Goal: Complete application form

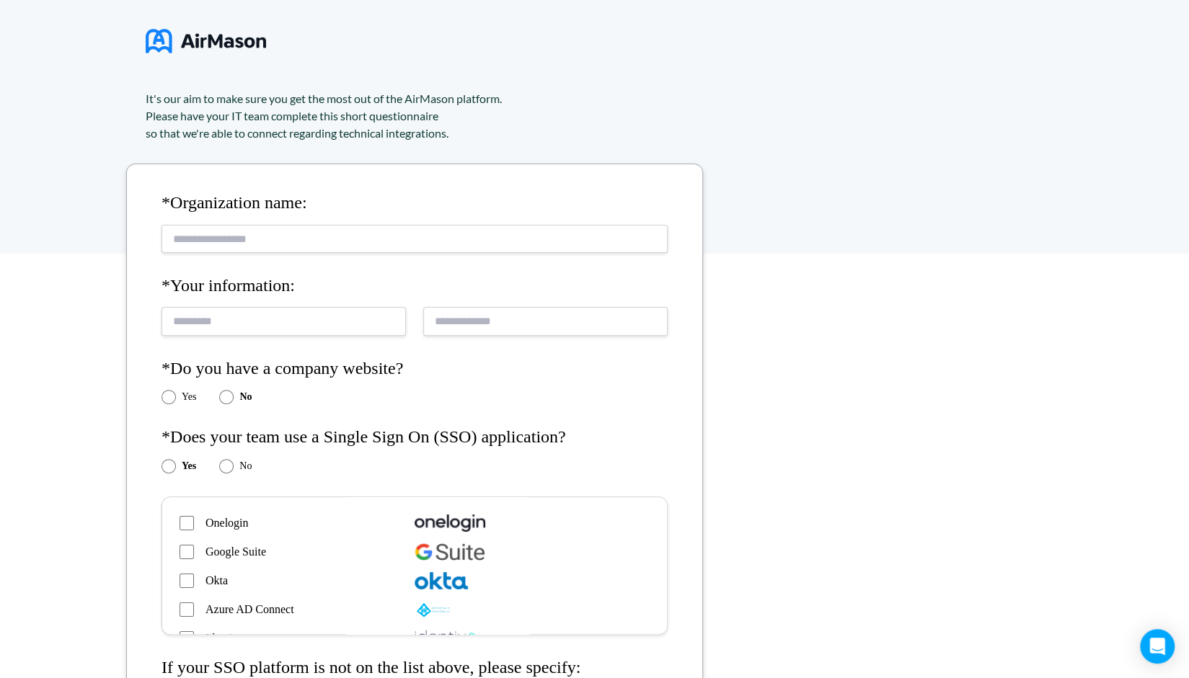
scroll to position [144, 0]
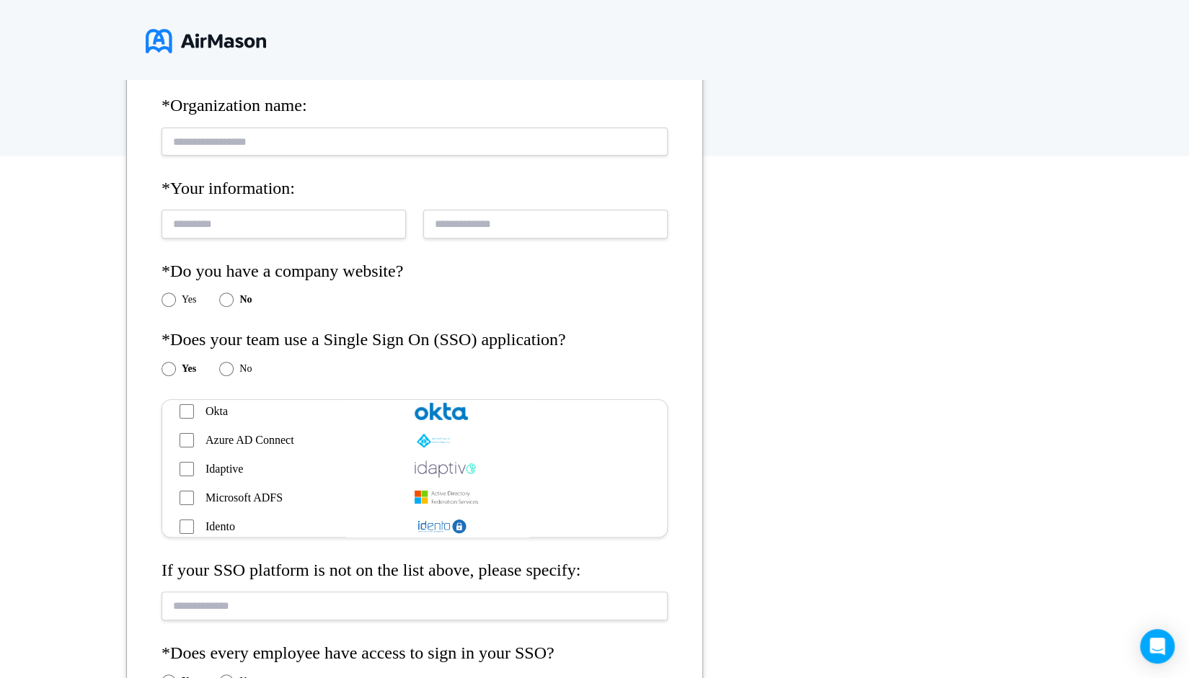
scroll to position [216, 0]
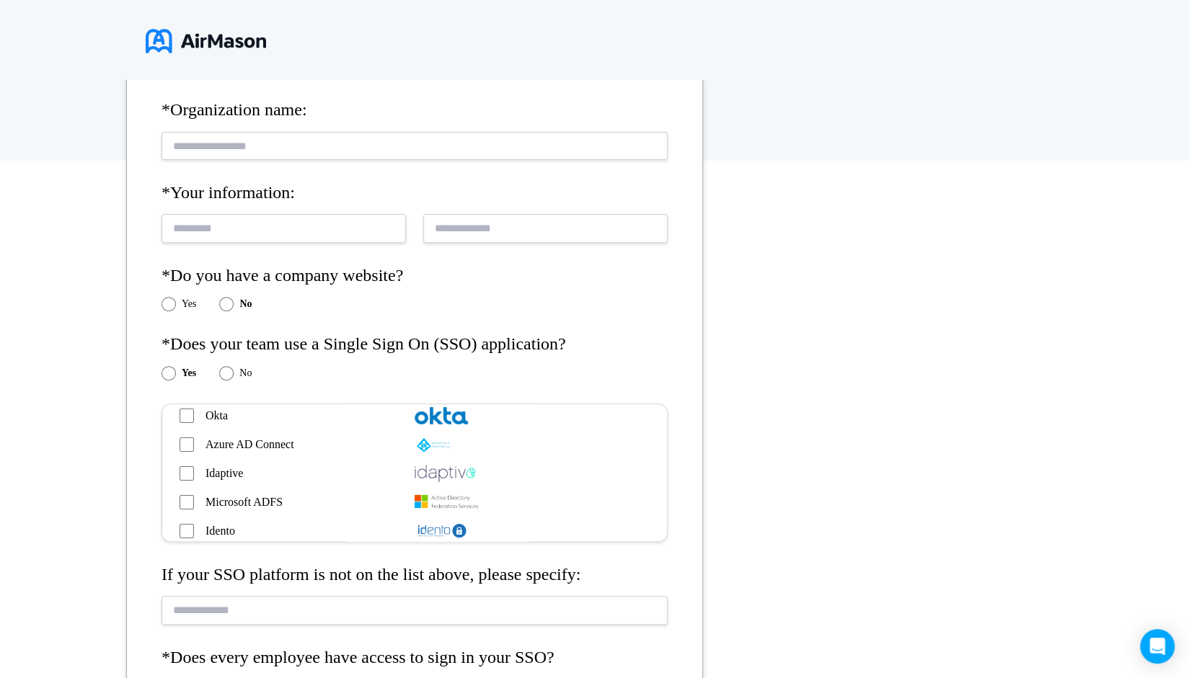
click at [177, 301] on div "Yes" at bounding box center [178, 304] width 35 height 14
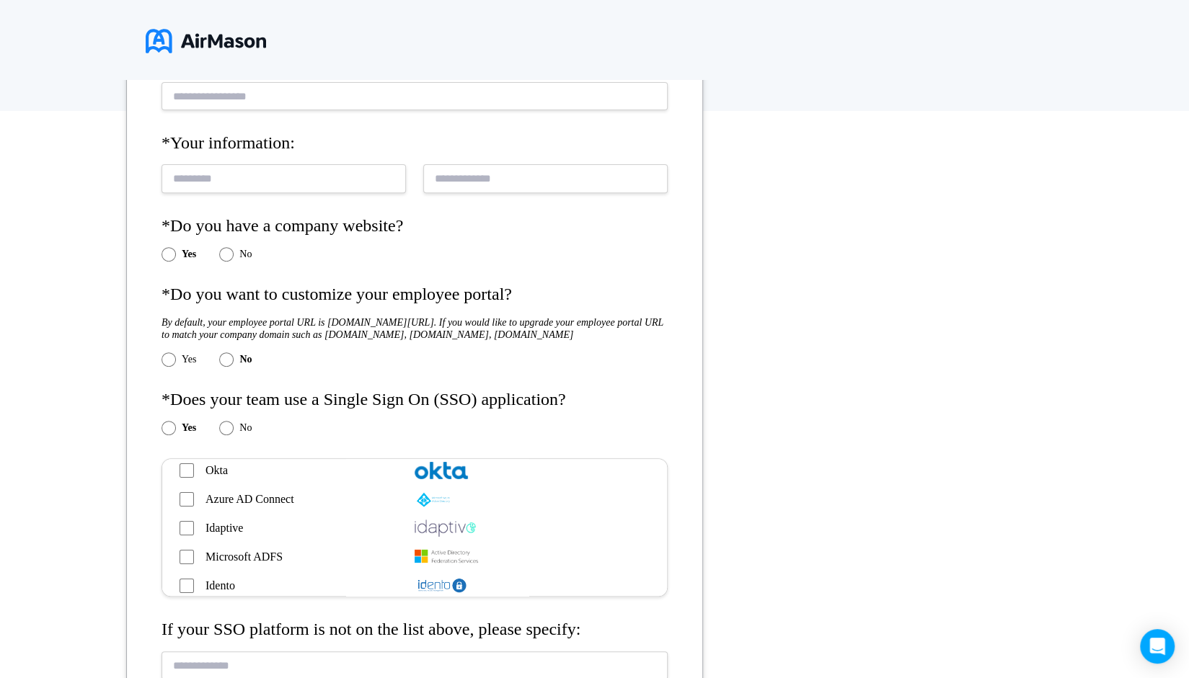
scroll to position [288, 0]
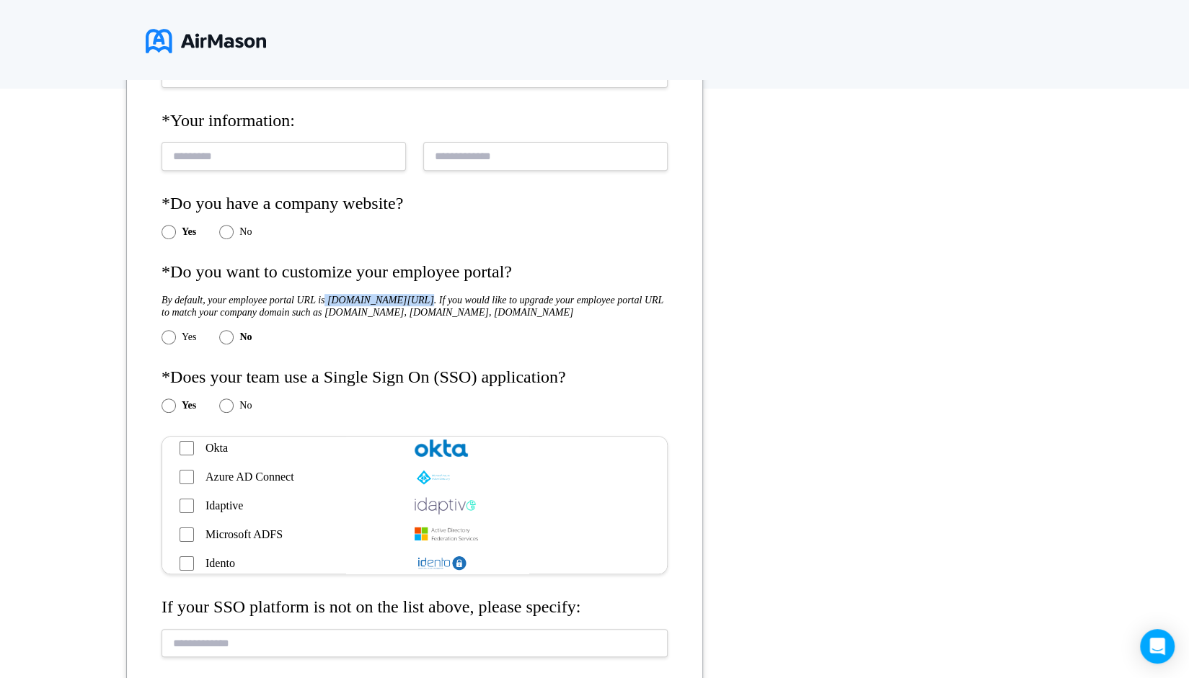
drag, startPoint x: 325, startPoint y: 301, endPoint x: 408, endPoint y: 304, distance: 83.0
click at [408, 304] on h5 "By default, your employee portal URL is books.airmason.com/companyname. If you …" at bounding box center [414, 306] width 506 height 25
click at [536, 319] on h5 "By default, your employee portal URL is books.airmason.com/companyname. If you …" at bounding box center [414, 306] width 506 height 25
drag, startPoint x: 626, startPoint y: 315, endPoint x: 372, endPoint y: 312, distance: 253.8
click at [372, 312] on h5 "By default, your employee portal URL is books.airmason.com/companyname. If you …" at bounding box center [414, 306] width 506 height 25
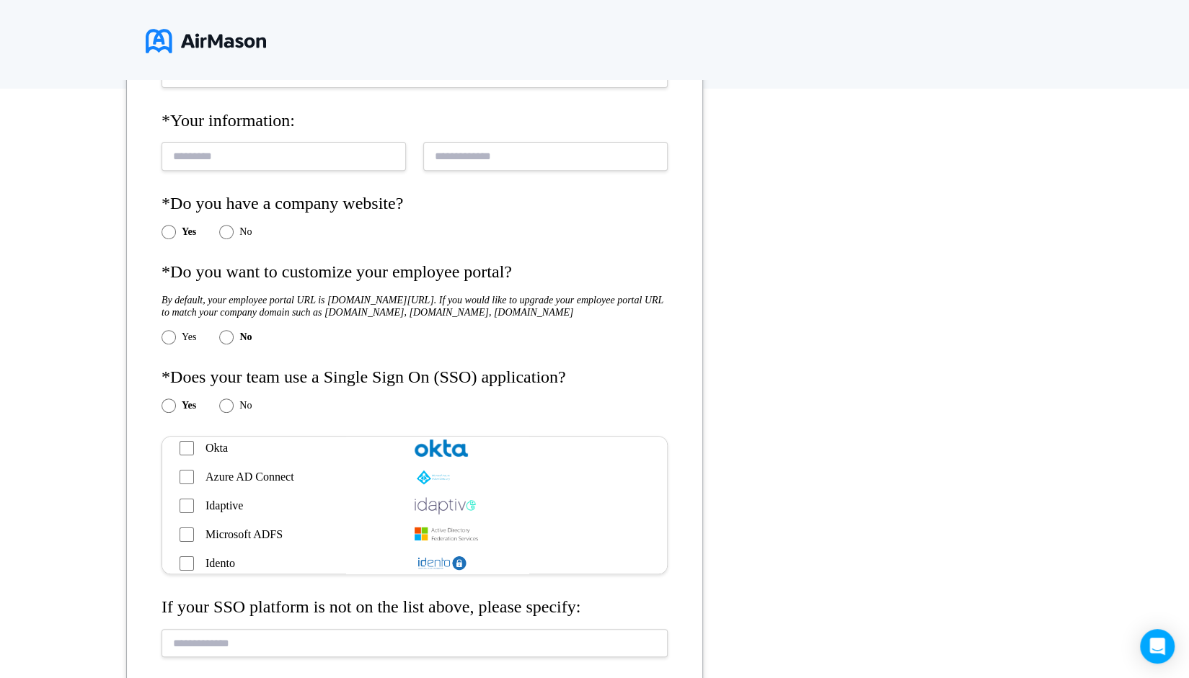
click at [372, 312] on h5 "By default, your employee portal URL is books.airmason.com/companyname. If you …" at bounding box center [414, 306] width 506 height 25
drag, startPoint x: 372, startPoint y: 312, endPoint x: 490, endPoint y: 314, distance: 118.2
click at [485, 313] on h5 "By default, your employee portal URL is books.airmason.com/companyname. If you …" at bounding box center [414, 306] width 506 height 25
click at [435, 314] on h5 "By default, your employee portal URL is books.airmason.com/companyname. If you …" at bounding box center [414, 306] width 506 height 25
drag, startPoint x: 371, startPoint y: 315, endPoint x: 485, endPoint y: 311, distance: 114.7
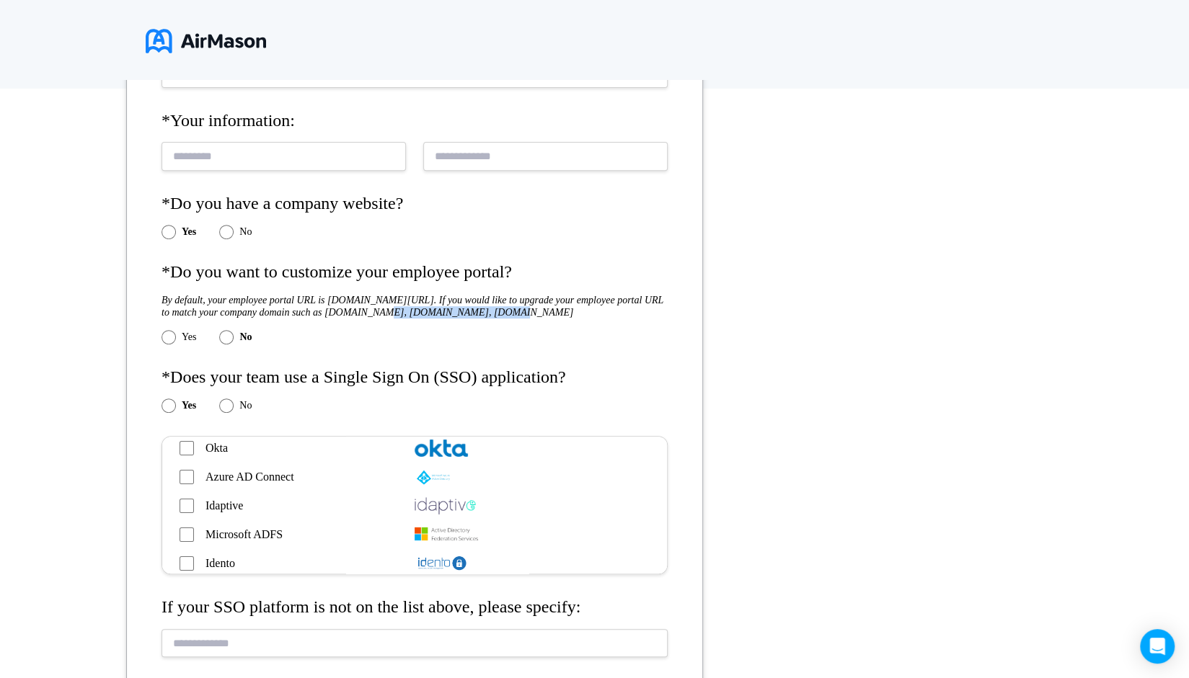
click at [485, 311] on h5 "By default, your employee portal URL is books.airmason.com/companyname. If you …" at bounding box center [414, 306] width 506 height 25
drag, startPoint x: 528, startPoint y: 311, endPoint x: 493, endPoint y: 314, distance: 35.4
click at [493, 312] on h5 "By default, your employee portal URL is books.airmason.com/companyname. If you …" at bounding box center [414, 306] width 506 height 25
drag, startPoint x: 398, startPoint y: 313, endPoint x: 371, endPoint y: 310, distance: 26.8
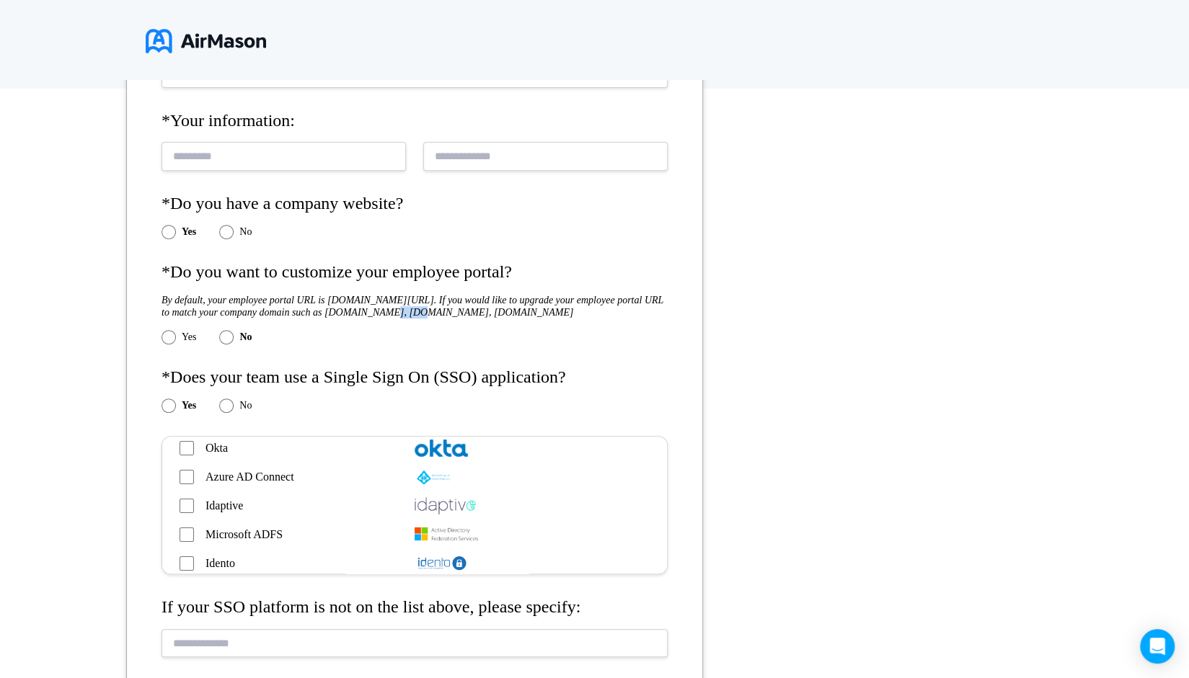
click at [371, 310] on h5 "By default, your employee portal URL is books.airmason.com/companyname. If you …" at bounding box center [414, 306] width 506 height 25
click at [221, 319] on h5 "By default, your employee portal URL is books.airmason.com/companyname. If you …" at bounding box center [414, 306] width 506 height 25
drag, startPoint x: 320, startPoint y: 320, endPoint x: 314, endPoint y: 303, distance: 18.2
click at [314, 303] on h5 "By default, your employee portal URL is books.airmason.com/companyname. If you …" at bounding box center [414, 306] width 506 height 25
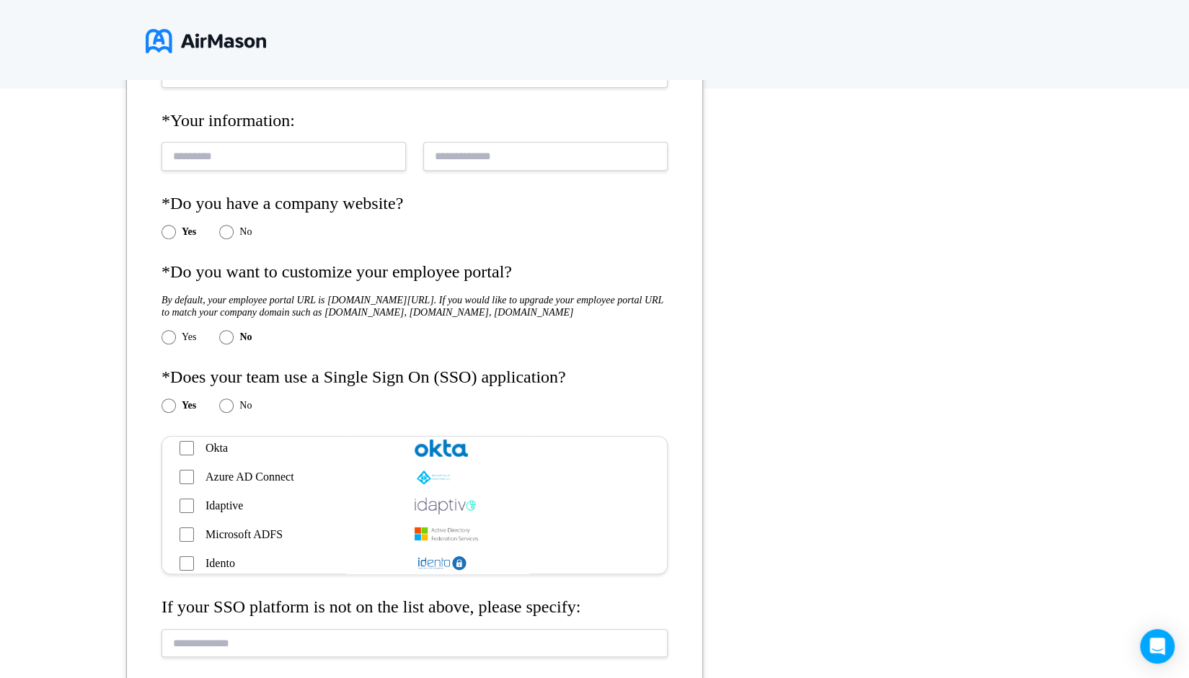
click at [267, 297] on h5 "By default, your employee portal URL is books.airmason.com/companyname. If you …" at bounding box center [414, 306] width 506 height 25
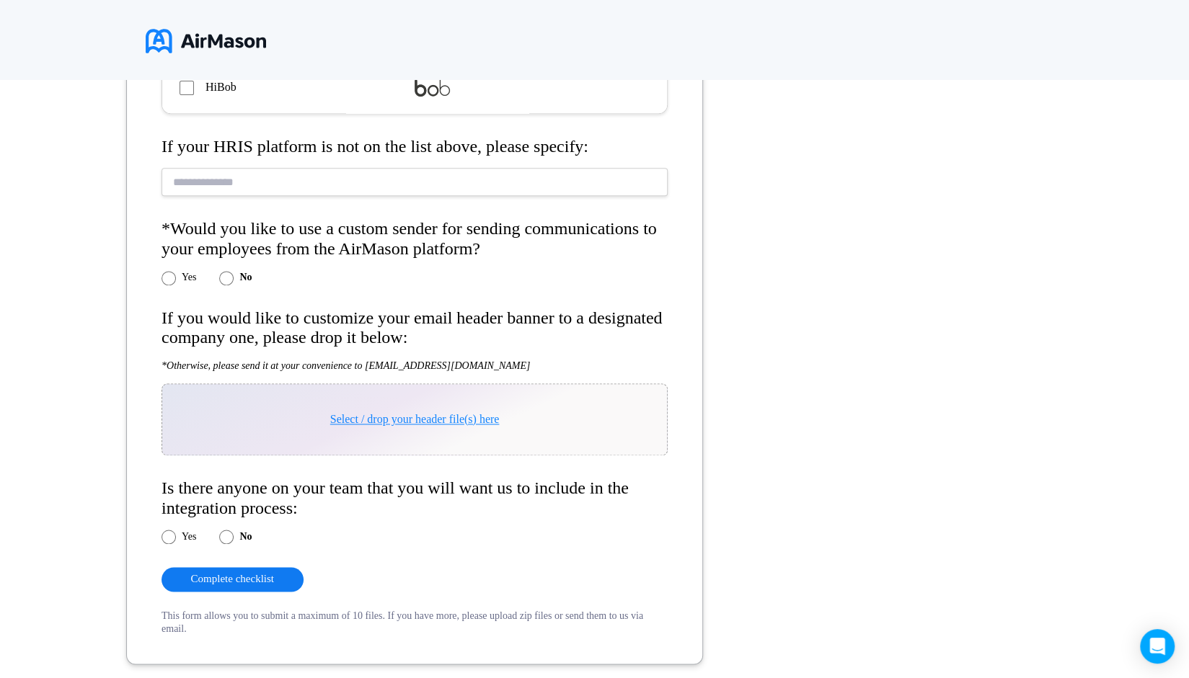
scroll to position [1153, 0]
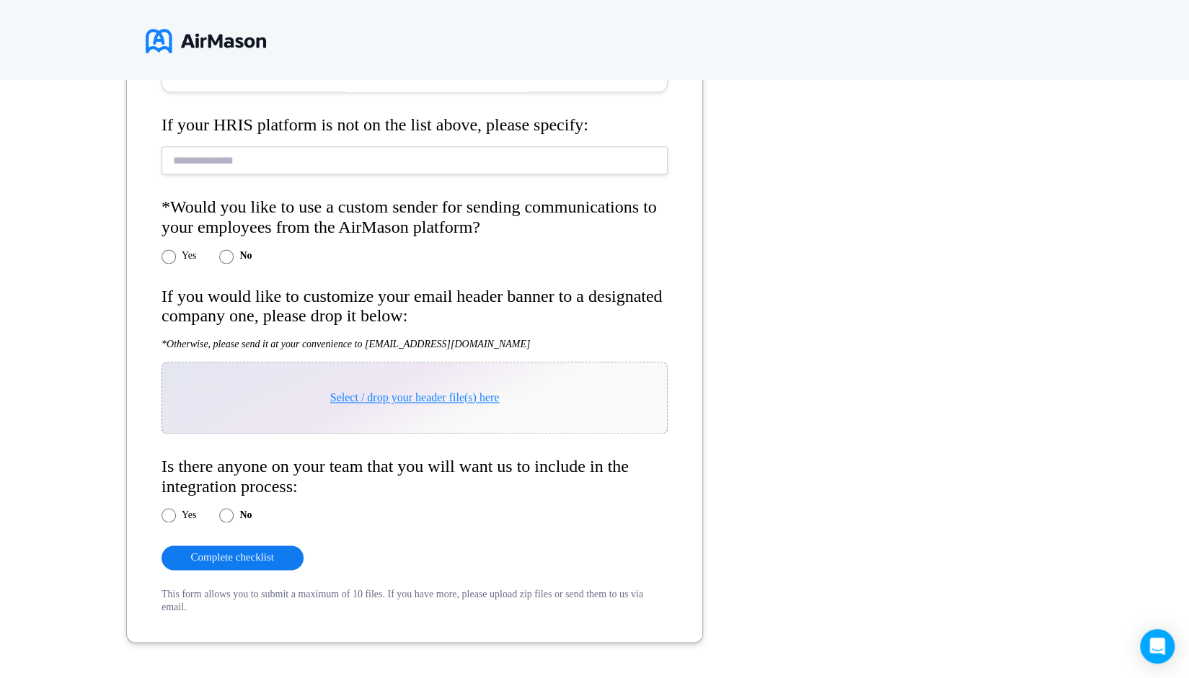
click at [187, 262] on label "Yes" at bounding box center [189, 256] width 14 height 12
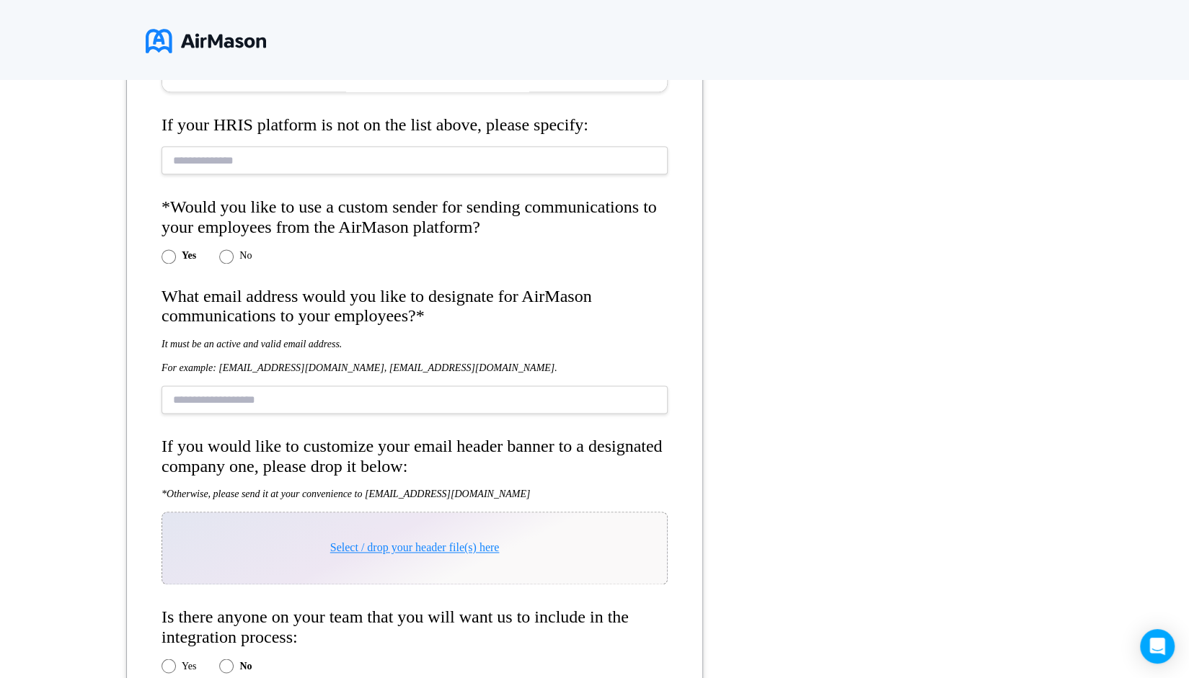
click at [663, 397] on input "text" at bounding box center [414, 400] width 506 height 28
click at [613, 343] on div "What email address would you like to designate for AirMason communications to y…" at bounding box center [414, 362] width 506 height 150
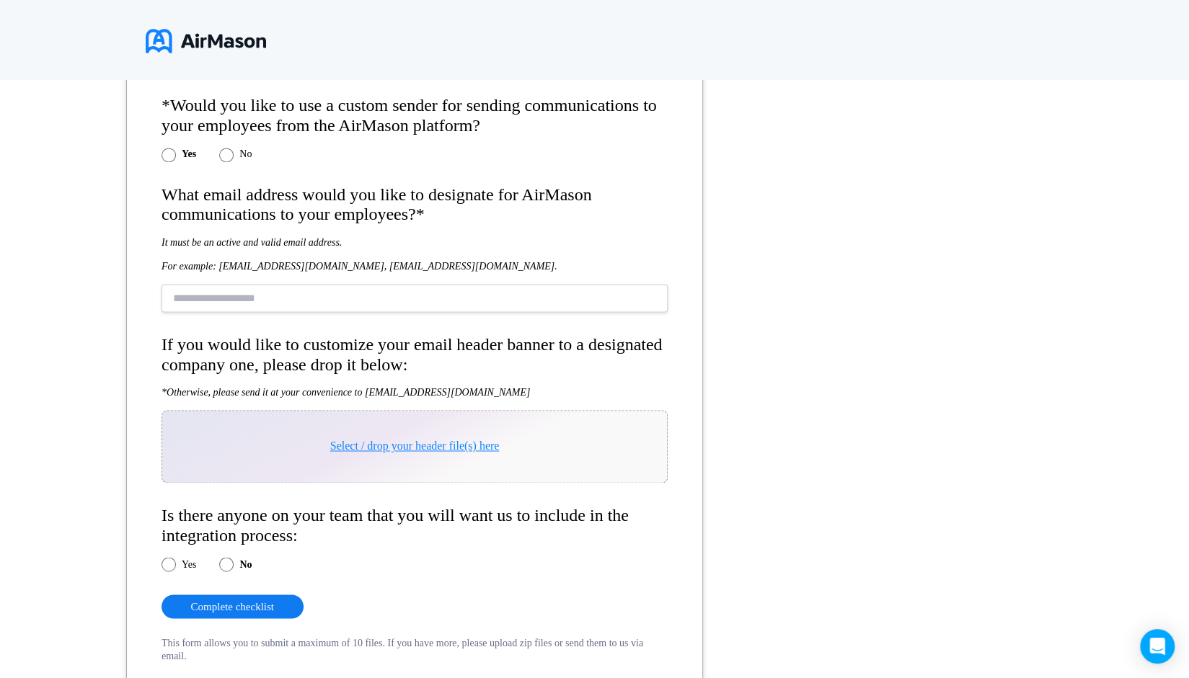
scroll to position [1367, 0]
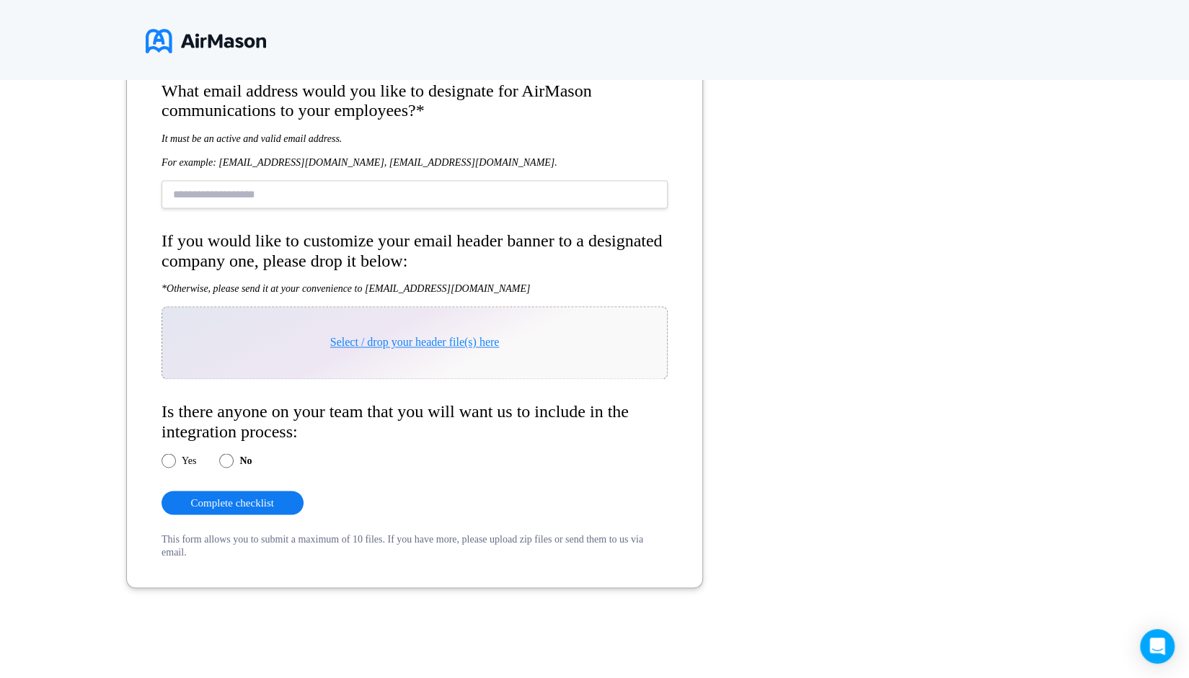
click at [186, 457] on label "Yes" at bounding box center [189, 461] width 14 height 12
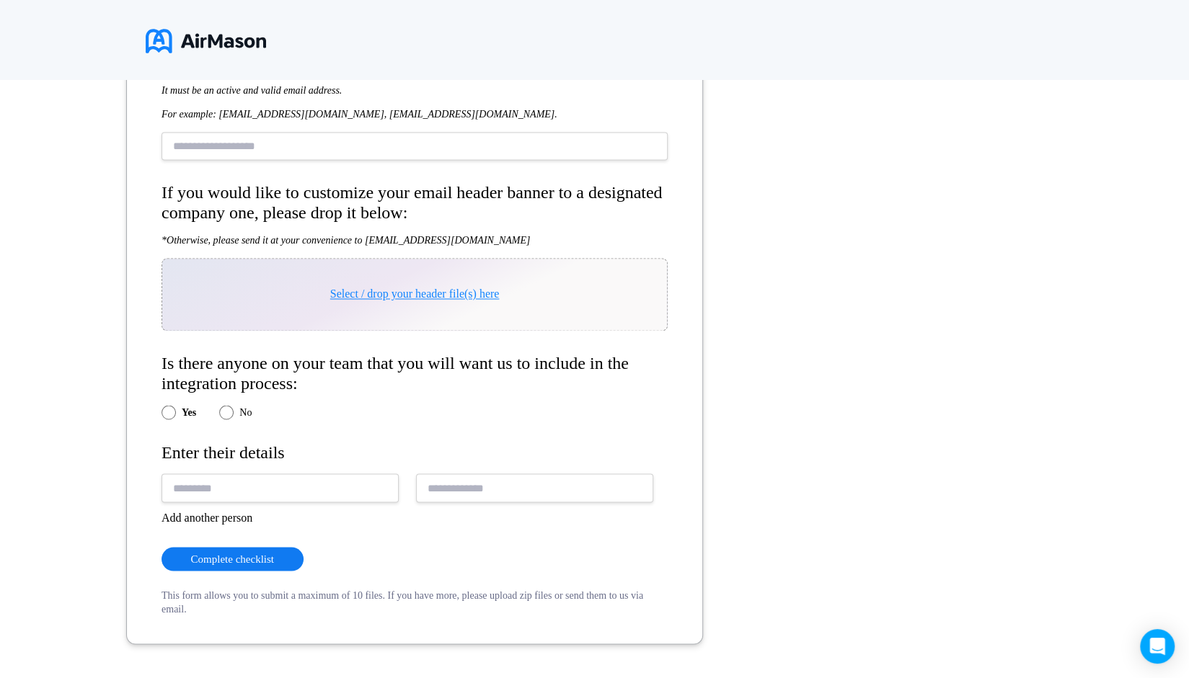
scroll to position [1471, 0]
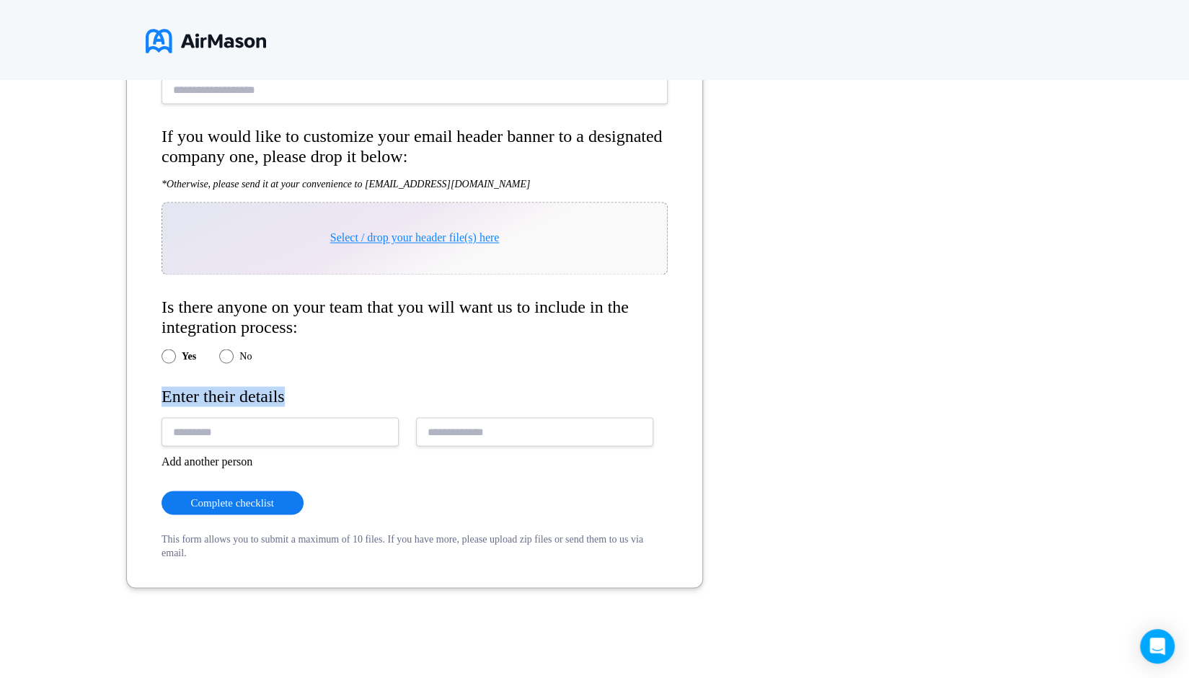
drag, startPoint x: 152, startPoint y: 399, endPoint x: 301, endPoint y: 397, distance: 149.2
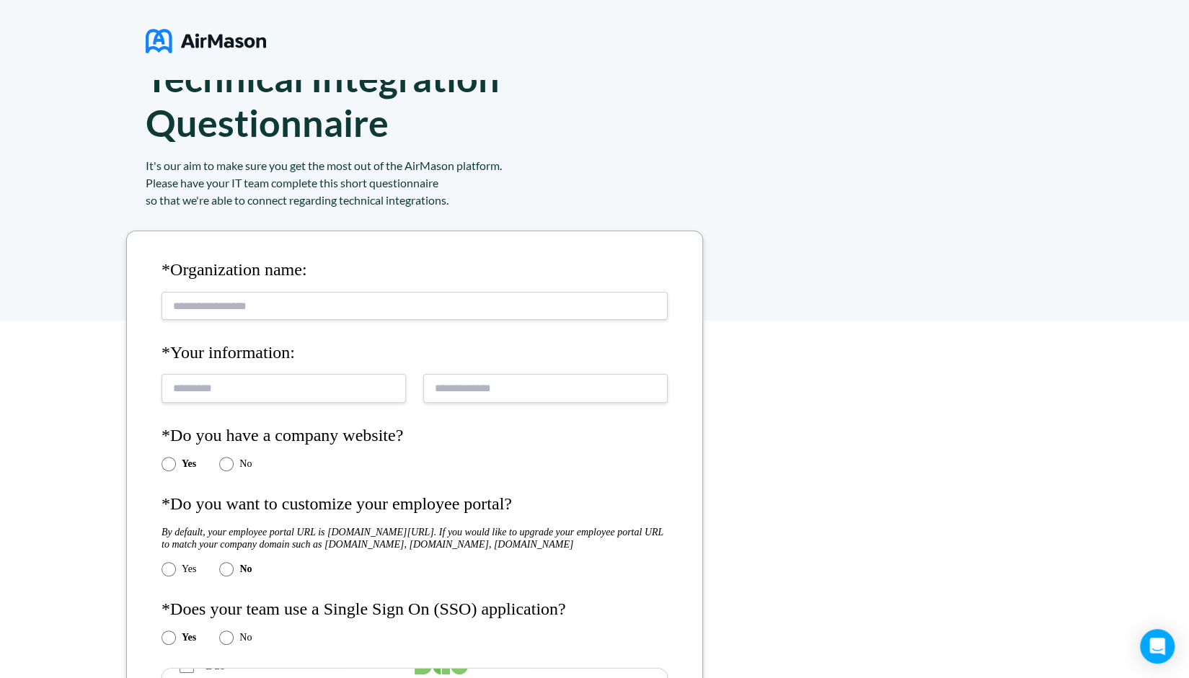
scroll to position [0, 0]
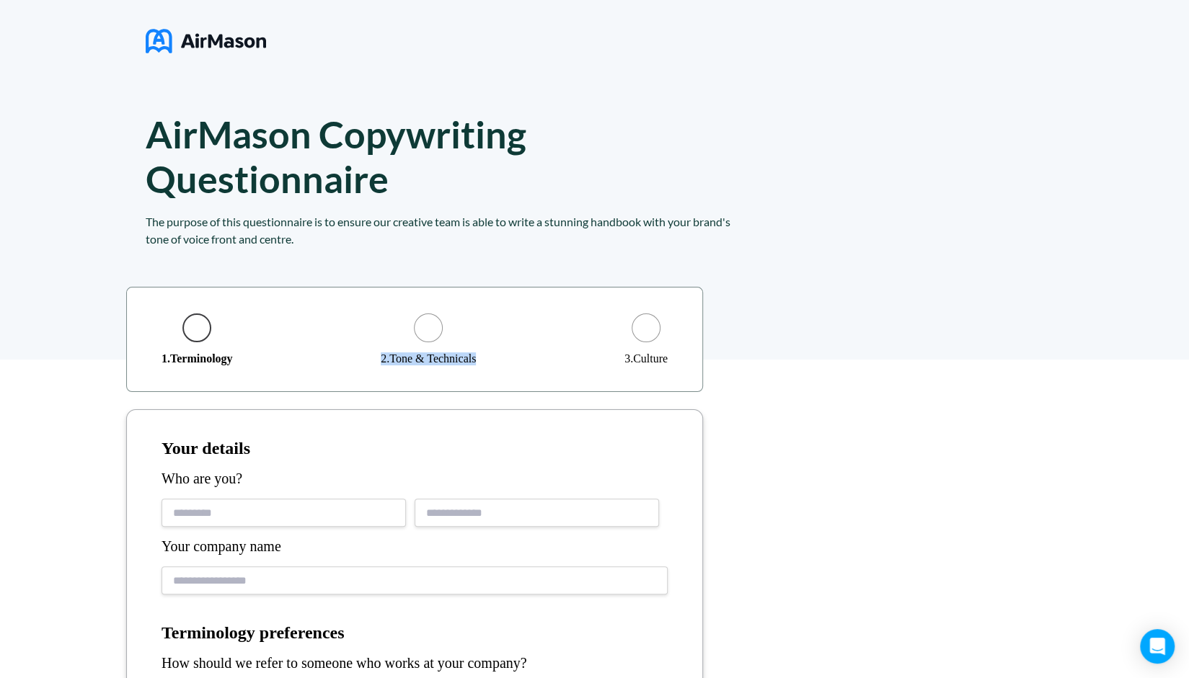
drag, startPoint x: 381, startPoint y: 356, endPoint x: 483, endPoint y: 370, distance: 103.3
click at [483, 370] on div "1 . Terminology 2 . Tone & Technicals 3 . Culture" at bounding box center [414, 339] width 577 height 105
drag, startPoint x: 614, startPoint y: 344, endPoint x: 678, endPoint y: 359, distance: 65.2
click at [678, 359] on div "1 . Terminology 2 . Tone & Technicals 3 . Culture" at bounding box center [414, 339] width 577 height 105
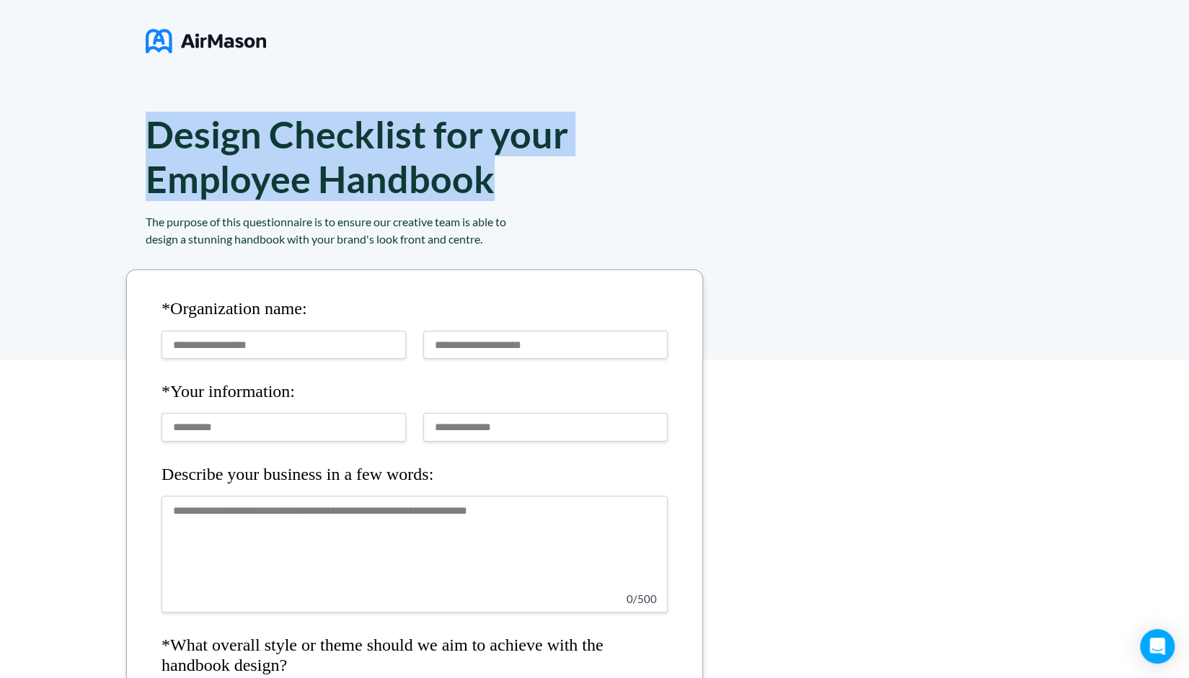
drag, startPoint x: 149, startPoint y: 130, endPoint x: 502, endPoint y: 178, distance: 357.1
click at [502, 178] on h1 "Design Checklist for your Employee Handbook" at bounding box center [357, 156] width 422 height 89
click at [508, 185] on h1 "Design Checklist for your Employee Handbook" at bounding box center [357, 156] width 422 height 89
